Goal: Task Accomplishment & Management: Manage account settings

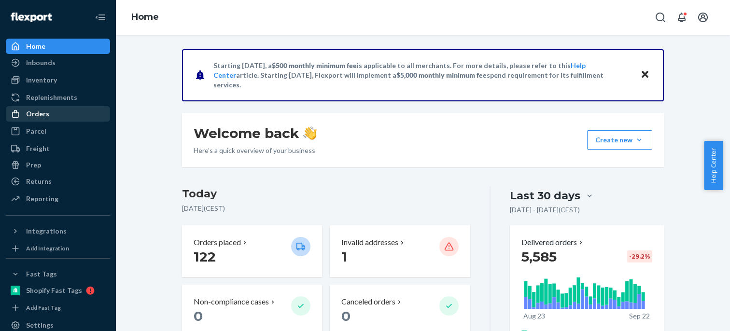
click at [60, 115] on div "Orders" at bounding box center [58, 114] width 102 height 14
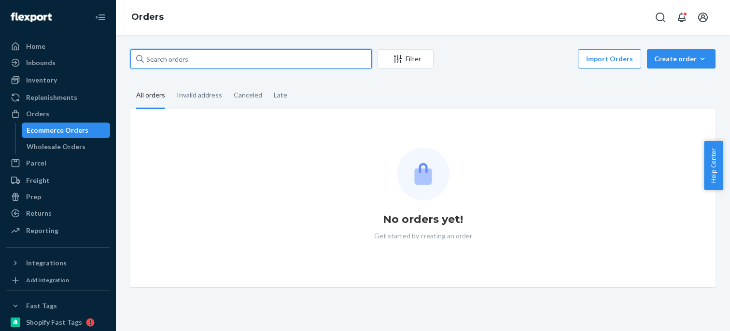
click at [179, 56] on input "text" at bounding box center [251, 58] width 242 height 19
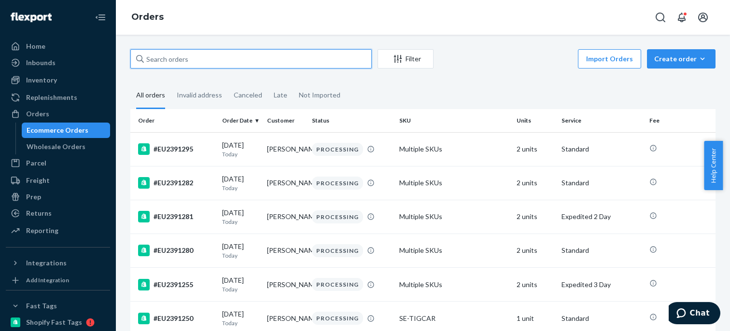
paste input "#EU2342172"
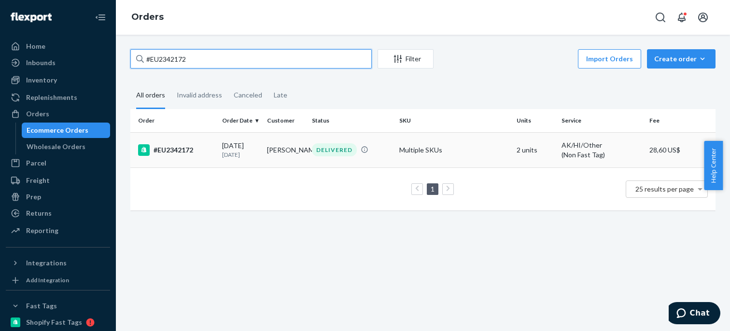
type input "#EU2342172"
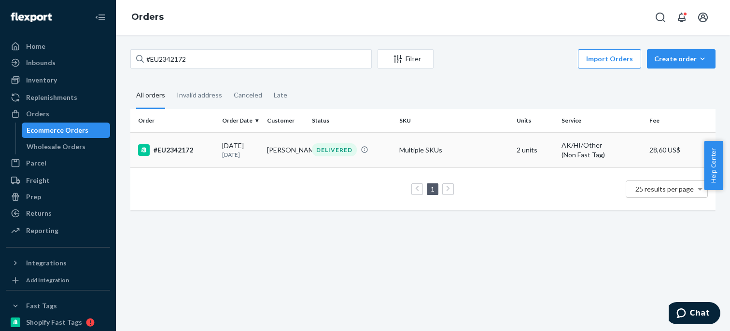
click at [198, 148] on div "#EU2342172" at bounding box center [176, 150] width 76 height 12
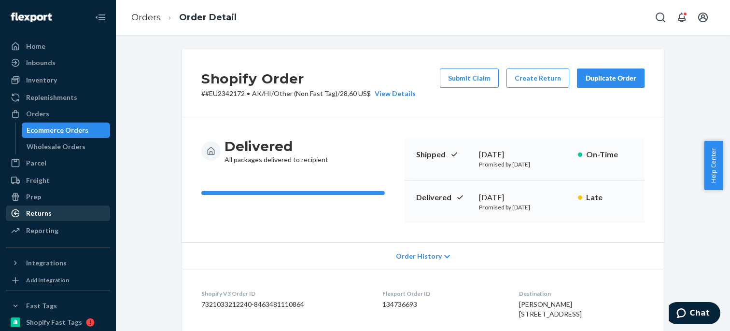
click at [74, 213] on div "Returns" at bounding box center [58, 214] width 102 height 14
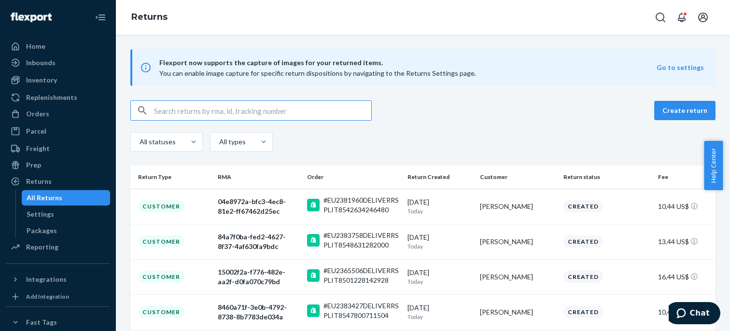
click at [193, 111] on input "text" at bounding box center [262, 110] width 217 height 19
type input "#EU2342172"
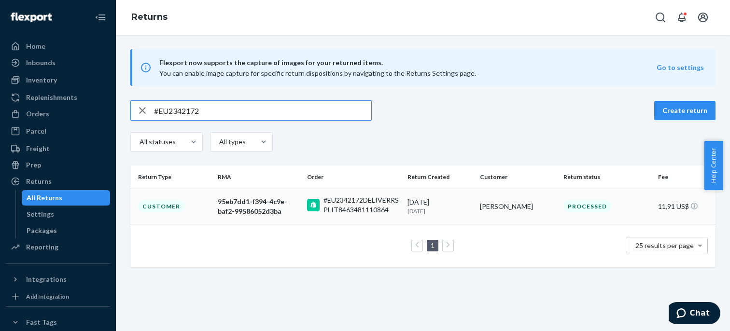
click at [230, 202] on div "95eb7dd1-f394-4c9e-baf2-99586052d3ba" at bounding box center [259, 206] width 82 height 19
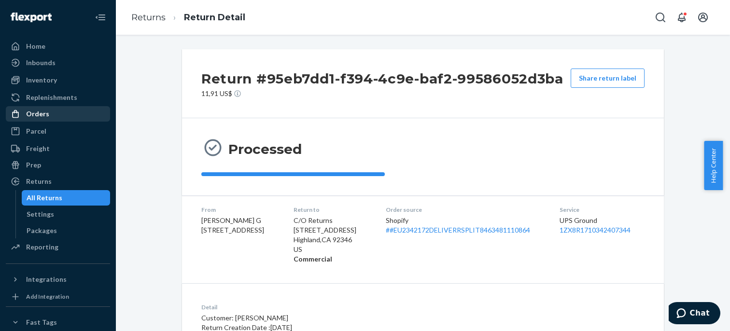
click at [68, 112] on div "Orders" at bounding box center [58, 114] width 102 height 14
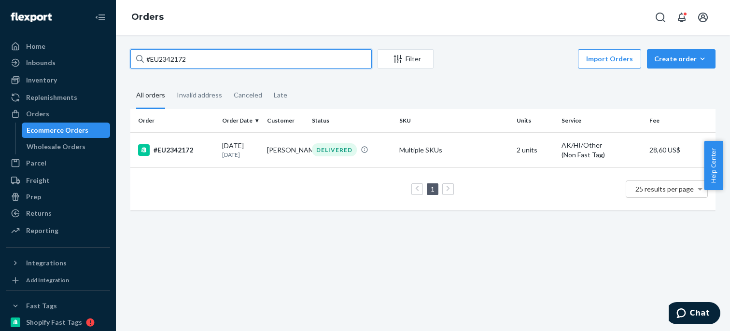
drag, startPoint x: 192, startPoint y: 58, endPoint x: 146, endPoint y: 56, distance: 46.0
click at [146, 56] on input "#EU2342172" at bounding box center [251, 58] width 242 height 19
paste input "87199"
type input "#EU2387199"
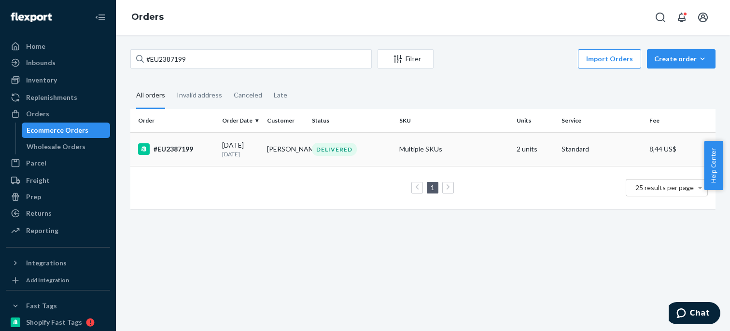
click at [208, 161] on td "#EU2387199" at bounding box center [174, 149] width 88 height 34
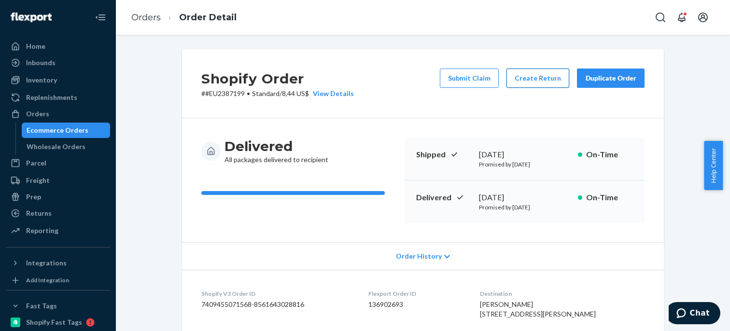
click at [521, 76] on button "Create Return" at bounding box center [538, 78] width 63 height 19
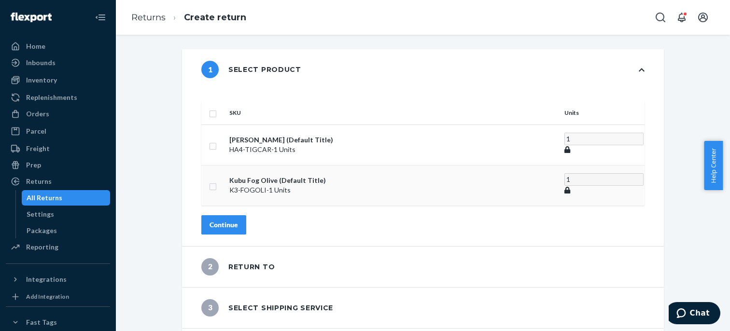
click at [217, 181] on input "checkbox" at bounding box center [213, 186] width 8 height 10
checkbox input "true"
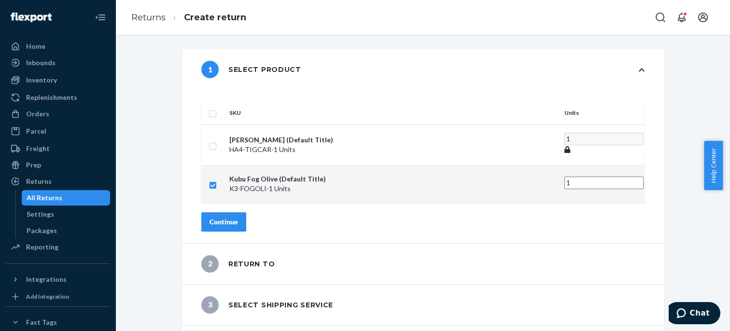
click at [246, 213] on button "Continue" at bounding box center [223, 222] width 45 height 19
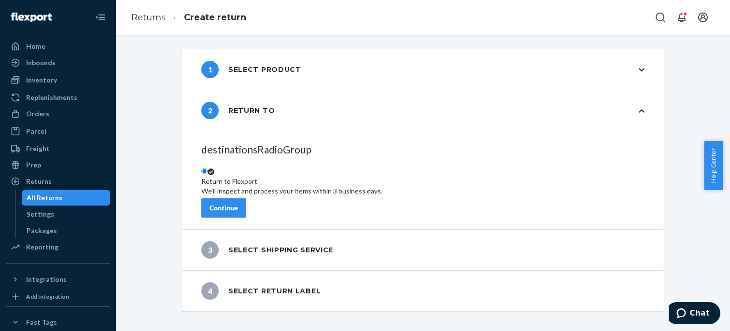
click at [246, 209] on button "Continue" at bounding box center [223, 208] width 45 height 19
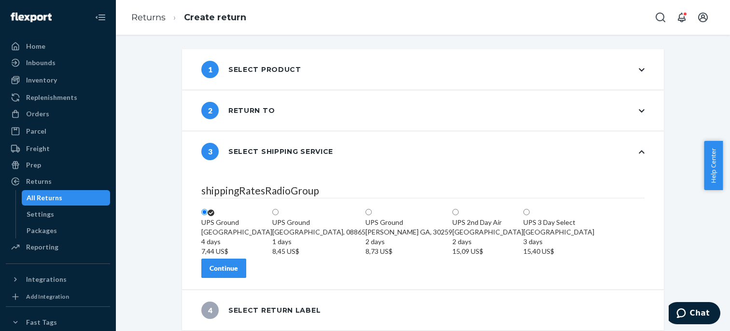
scroll to position [55, 0]
click at [238, 265] on div "Continue" at bounding box center [224, 269] width 28 height 10
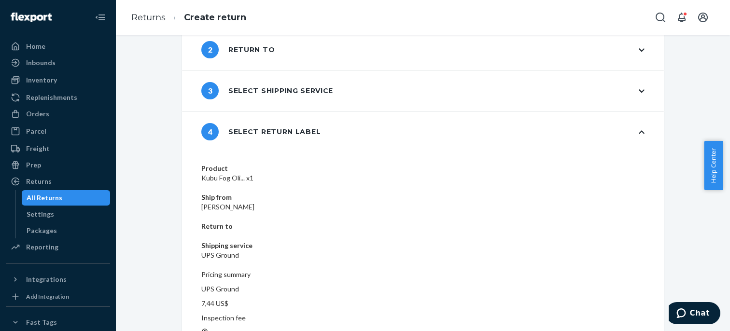
scroll to position [62, 0]
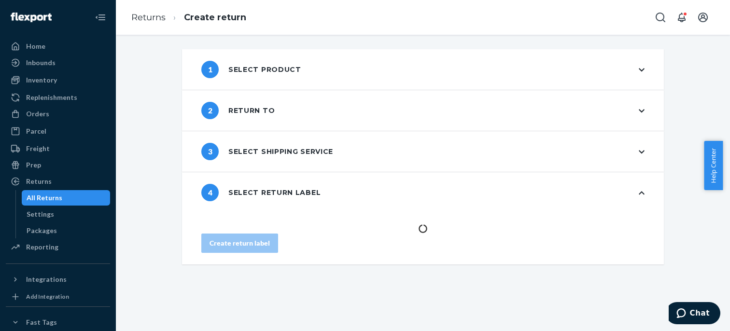
scroll to position [0, 0]
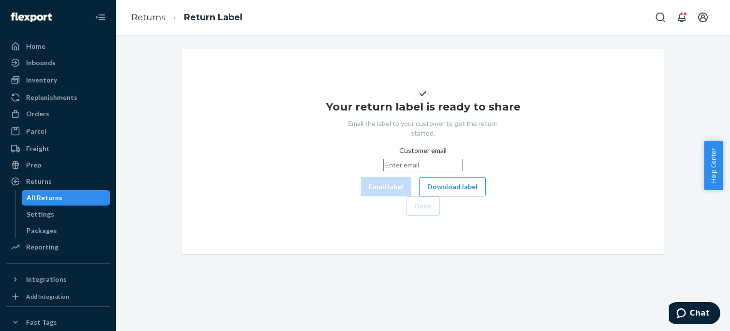
click at [384, 171] on input "Customer email" at bounding box center [423, 165] width 79 height 13
paste input "[EMAIL_ADDRESS][DOMAIN_NAME]"
type input "[EMAIL_ADDRESS][DOMAIN_NAME]"
click at [361, 197] on button "Email label" at bounding box center [386, 186] width 51 height 19
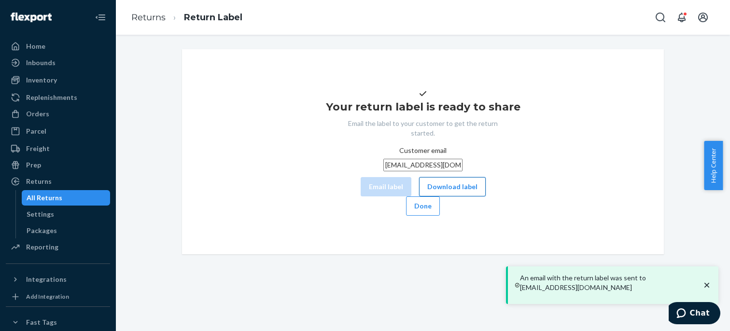
click at [419, 197] on button "Download label" at bounding box center [452, 186] width 67 height 19
